Goal: Transaction & Acquisition: Purchase product/service

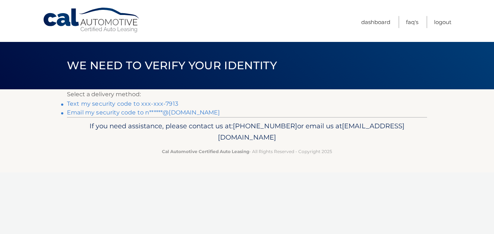
click at [102, 104] on link "Text my security code to xxx-xxx-7913" at bounding box center [122, 103] width 111 height 7
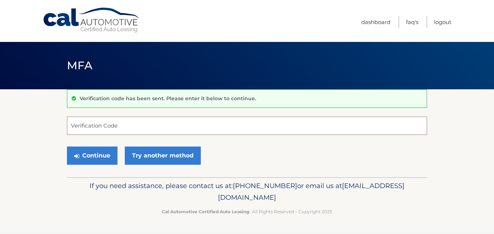
click at [92, 126] on input "Verification Code" at bounding box center [247, 125] width 360 height 18
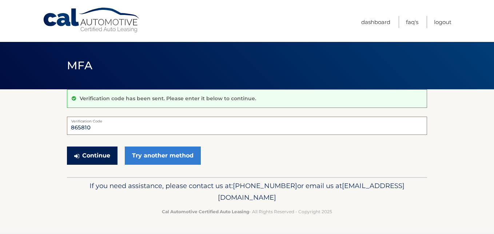
type input "865810"
click at [107, 155] on button "Continue" at bounding box center [92, 155] width 51 height 18
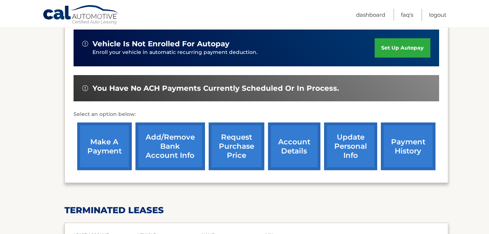
scroll to position [182, 0]
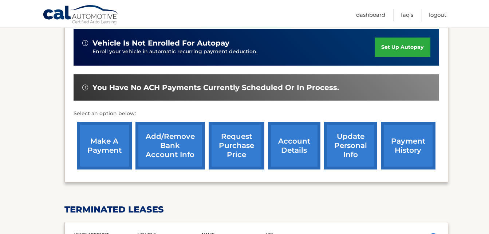
click at [109, 148] on link "make a payment" at bounding box center [104, 146] width 55 height 48
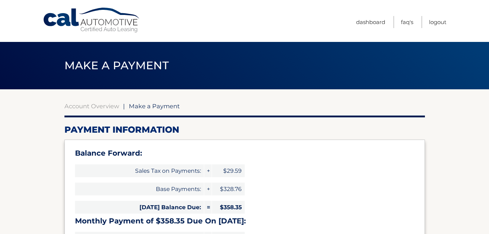
select select "MmI0NjZlYmMtNzA5Ny00YTRkLWI1YWUtMjNjMDI2NzA5Y2Mz"
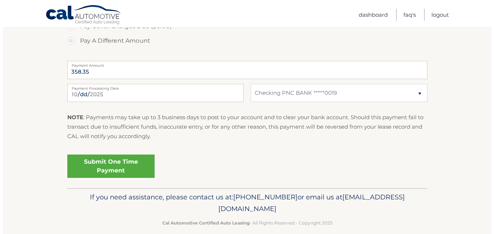
scroll to position [328, 0]
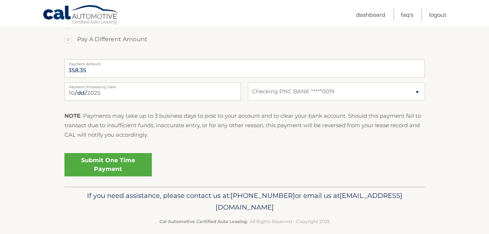
click at [116, 169] on link "Submit One Time Payment" at bounding box center [107, 164] width 87 height 23
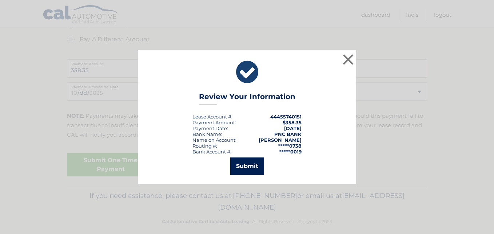
click at [251, 166] on button "Submit" at bounding box center [247, 165] width 34 height 17
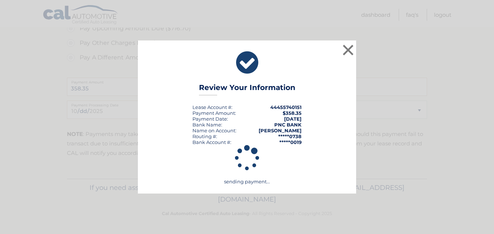
scroll to position [309, 0]
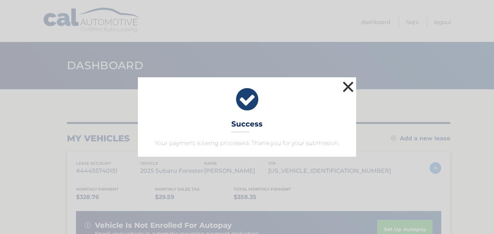
click at [355, 80] on button "×" at bounding box center [348, 86] width 15 height 15
